Goal: Task Accomplishment & Management: Use online tool/utility

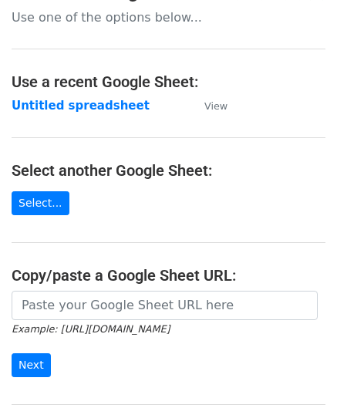
scroll to position [77, 0]
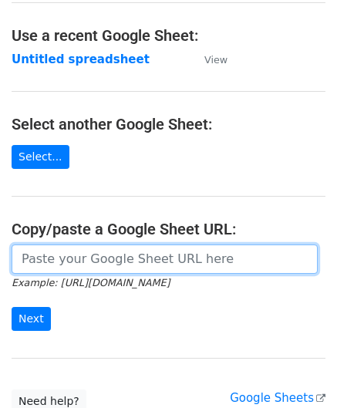
click at [94, 252] on input "url" at bounding box center [165, 258] width 306 height 29
paste input "https://docs.google.com/spreadsheets/d/12T1Fnp6GqfHsLnATC6yy_rCxo8jBeERroaMNZ0s…"
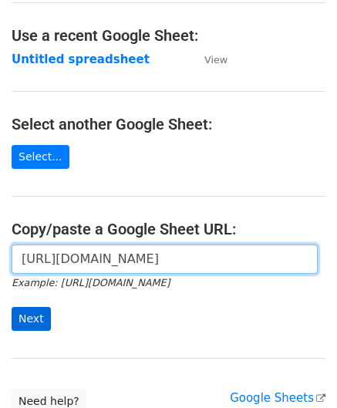
type input "https://docs.google.com/spreadsheets/d/12T1Fnp6GqfHsLnATC6yy_rCxo8jBeERroaMNZ0s…"
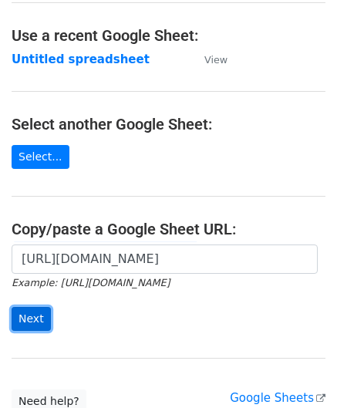
click at [35, 310] on input "Next" at bounding box center [31, 319] width 39 height 24
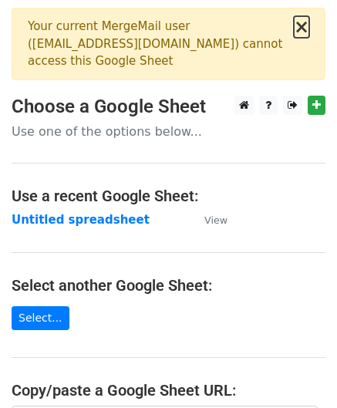
click at [302, 30] on button "×" at bounding box center [301, 27] width 15 height 18
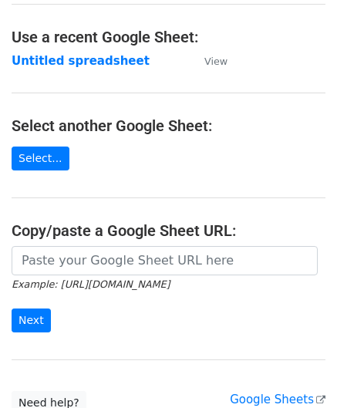
scroll to position [77, 0]
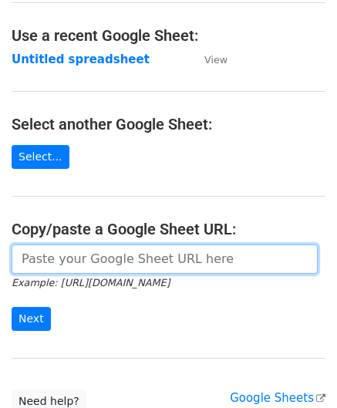
click at [72, 265] on input "url" at bounding box center [165, 258] width 306 height 29
paste input "https://docs.google.com/spreadsheets/d/1wMDaPvUl-RQ6IZVbMUzyoi-m8XPLoghWeF9oVOi…"
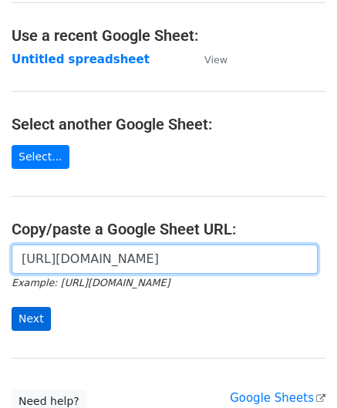
type input "https://docs.google.com/spreadsheets/d/1wMDaPvUl-RQ6IZVbMUzyoi-m8XPLoghWeF9oVOi…"
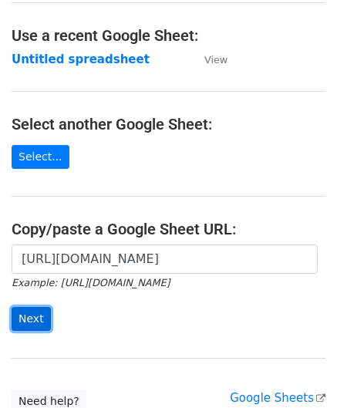
scroll to position [0, 0]
click at [41, 317] on input "Next" at bounding box center [31, 319] width 39 height 24
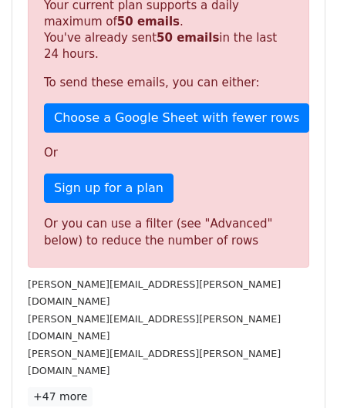
scroll to position [493, 0]
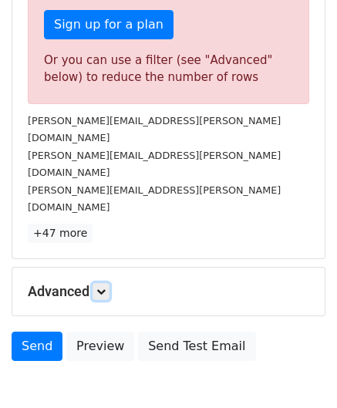
drag, startPoint x: 103, startPoint y: 237, endPoint x: 104, endPoint y: 245, distance: 8.6
click at [103, 287] on icon at bounding box center [100, 291] width 9 height 9
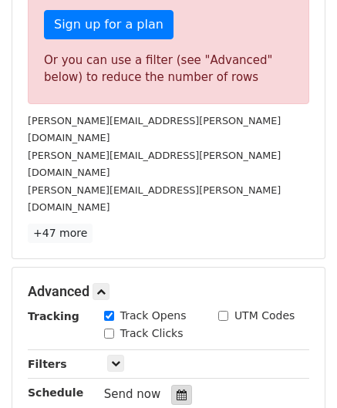
click at [176, 389] on icon at bounding box center [181, 394] width 10 height 11
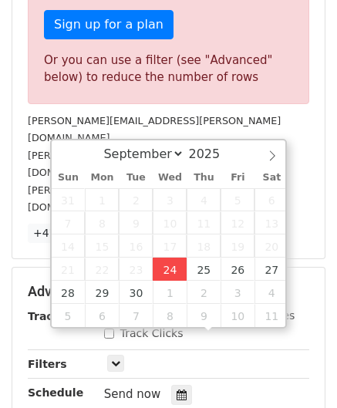
type input "[DATE] 12:00"
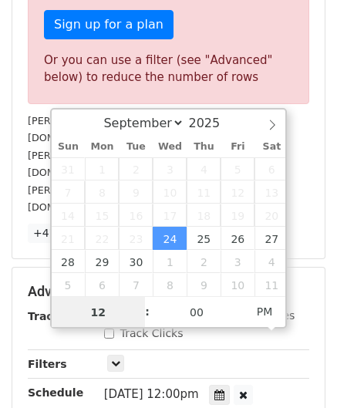
scroll to position [0, 0]
paste input "6"
type input "6"
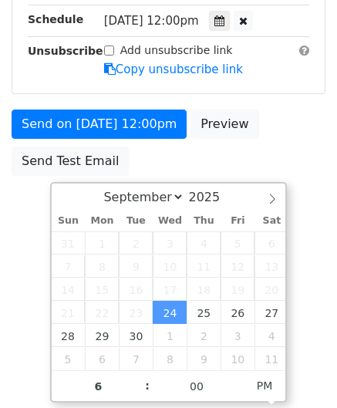
type input "[DATE] 18:00"
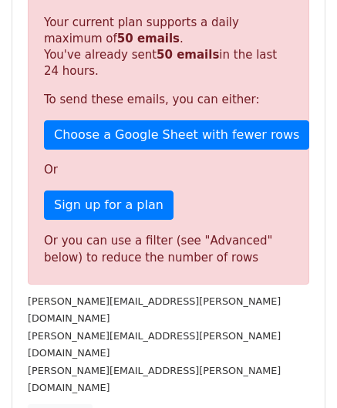
scroll to position [707, 0]
